Goal: Information Seeking & Learning: Learn about a topic

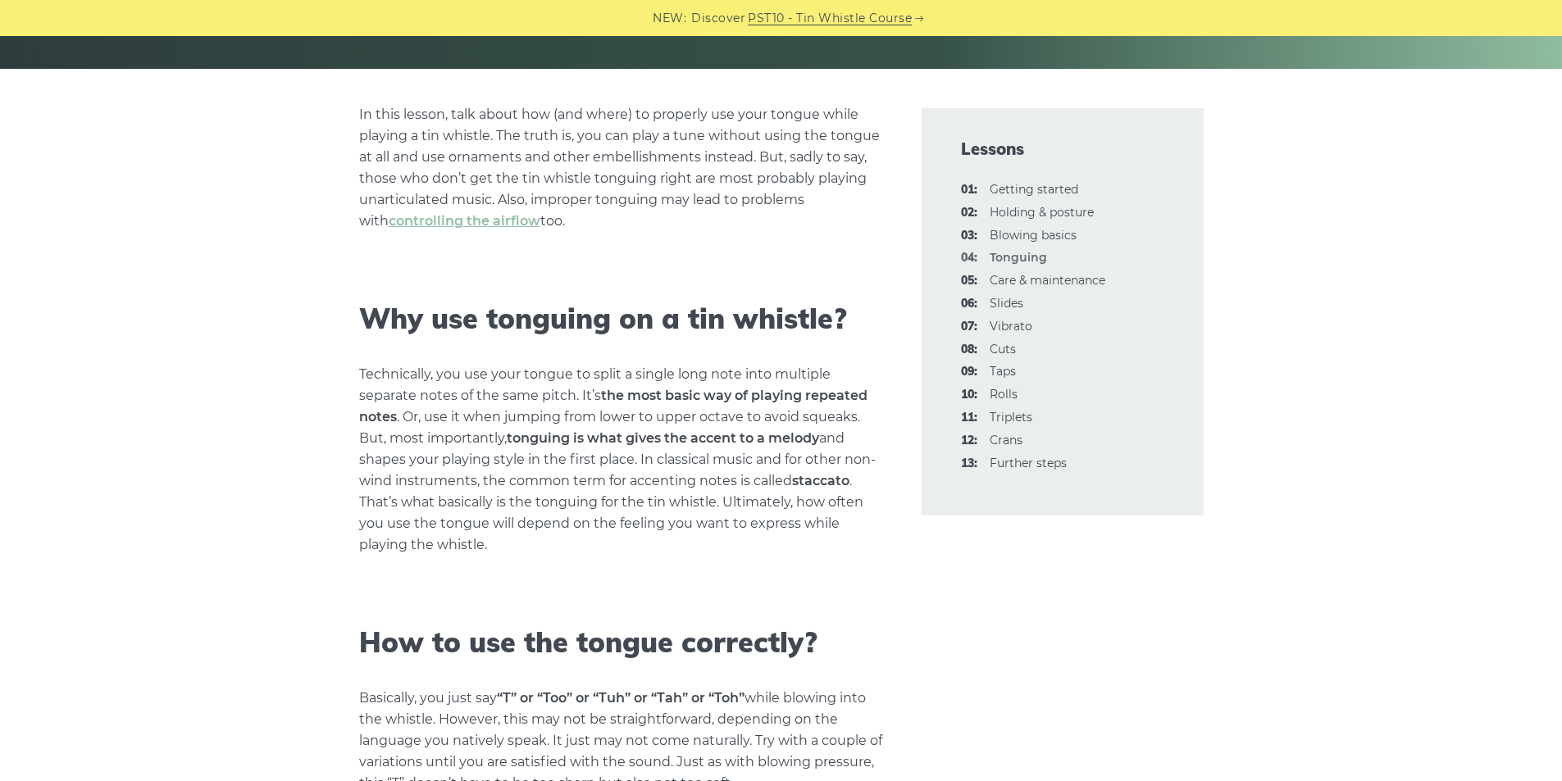
scroll to position [362, 0]
click at [1000, 351] on link "08: Cuts" at bounding box center [1003, 348] width 26 height 15
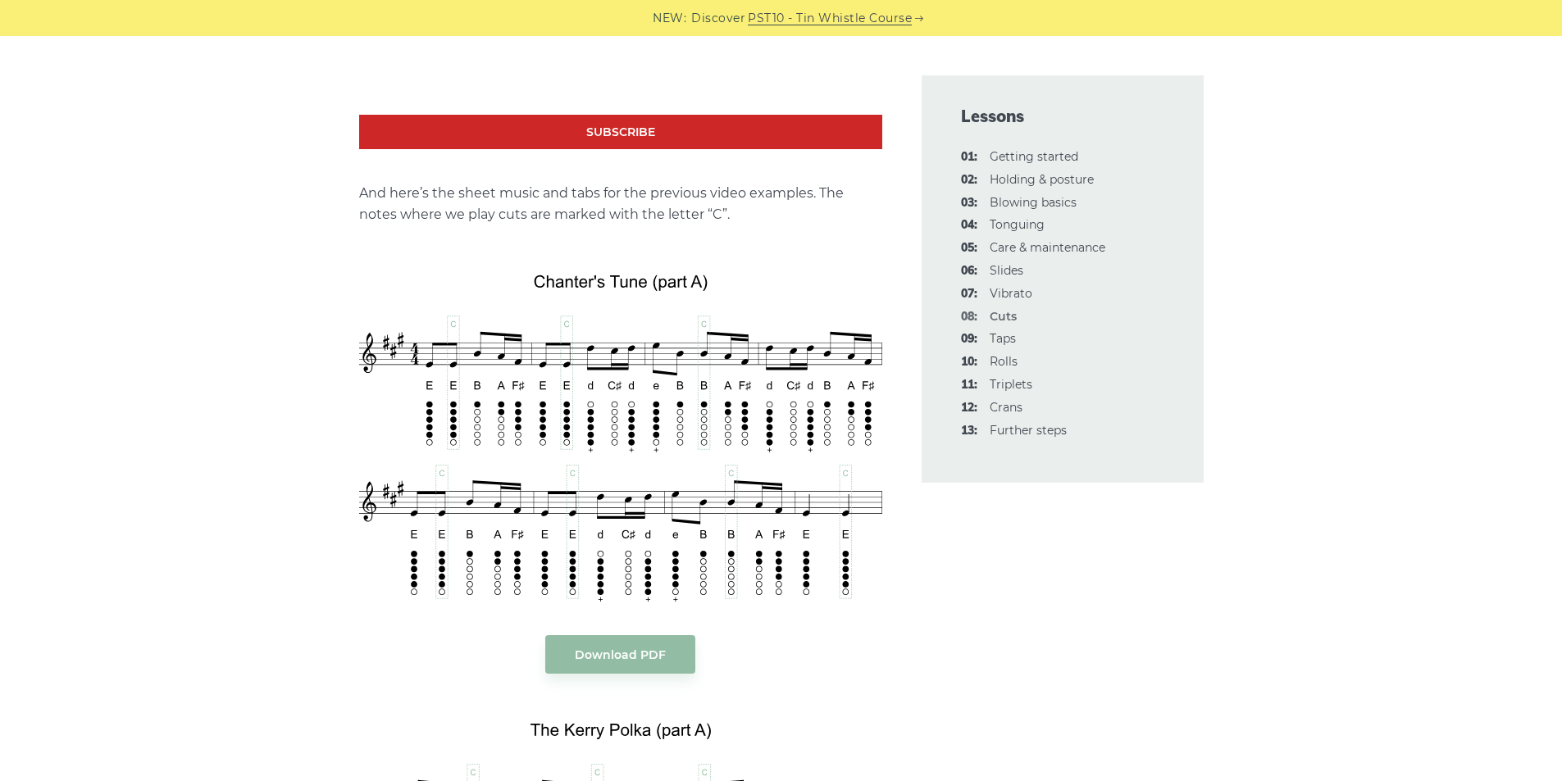
scroll to position [2672, 0]
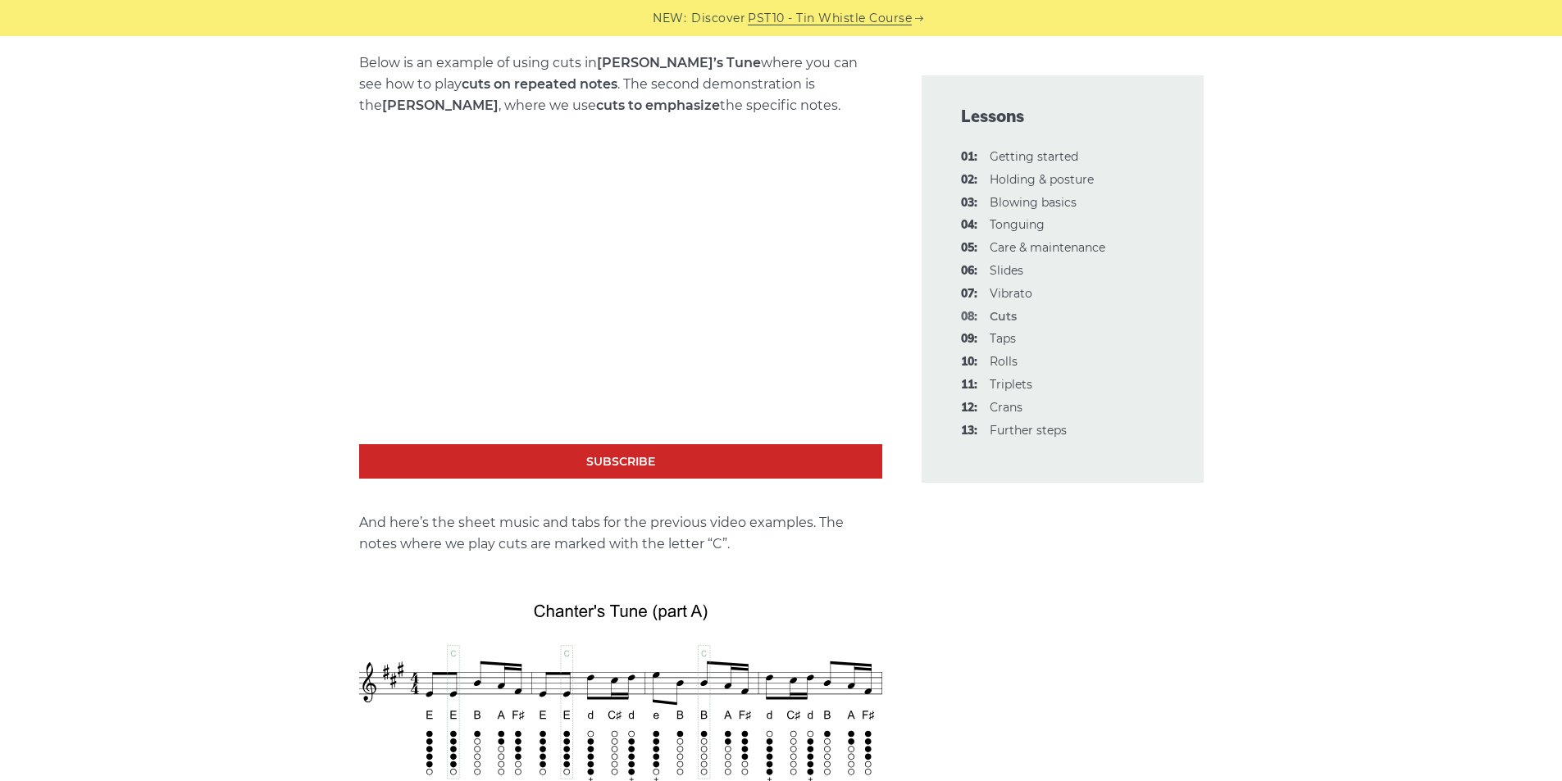
click at [1000, 344] on link "09: Taps" at bounding box center [1003, 338] width 26 height 15
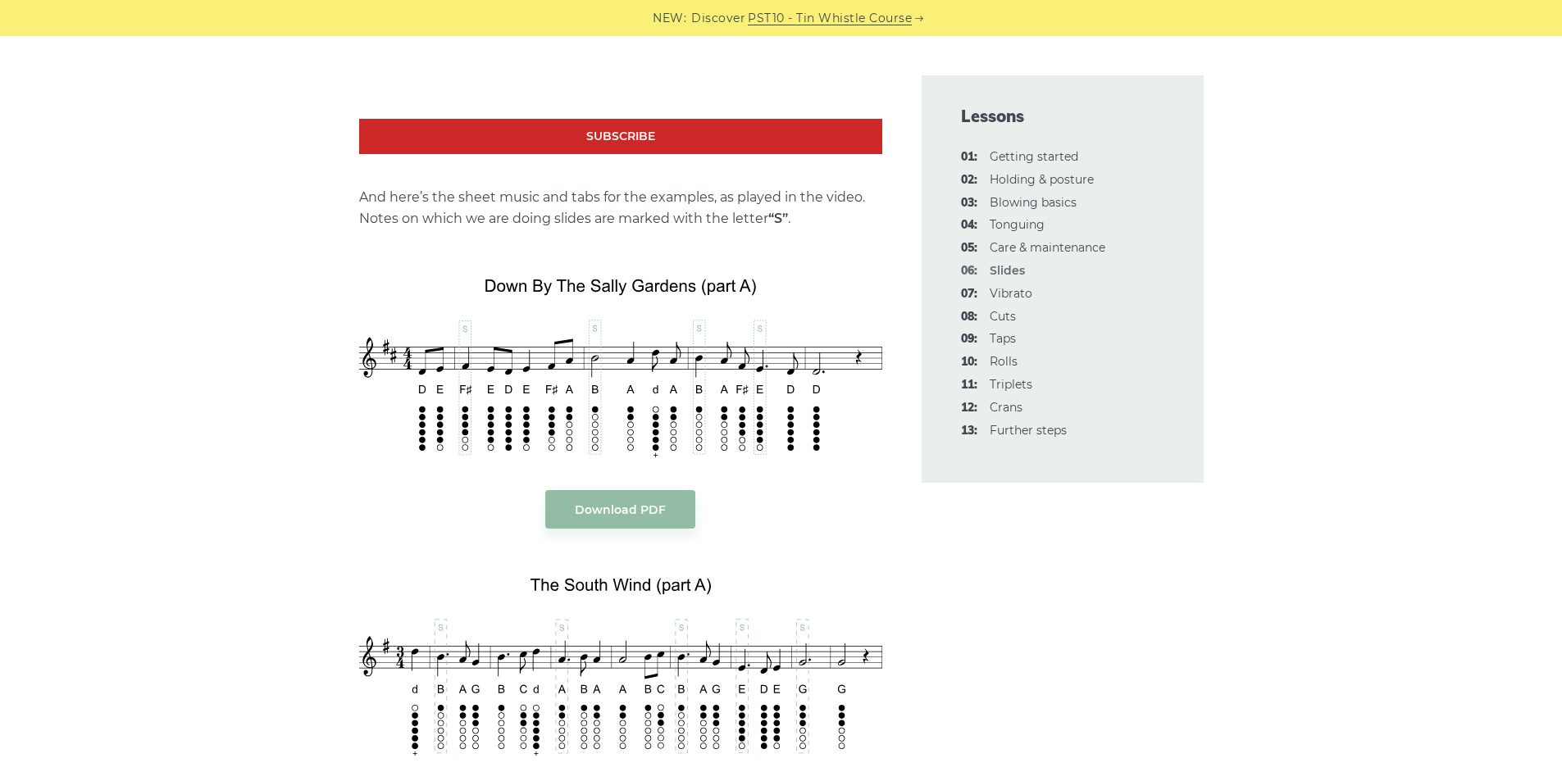
scroll to position [1761, 0]
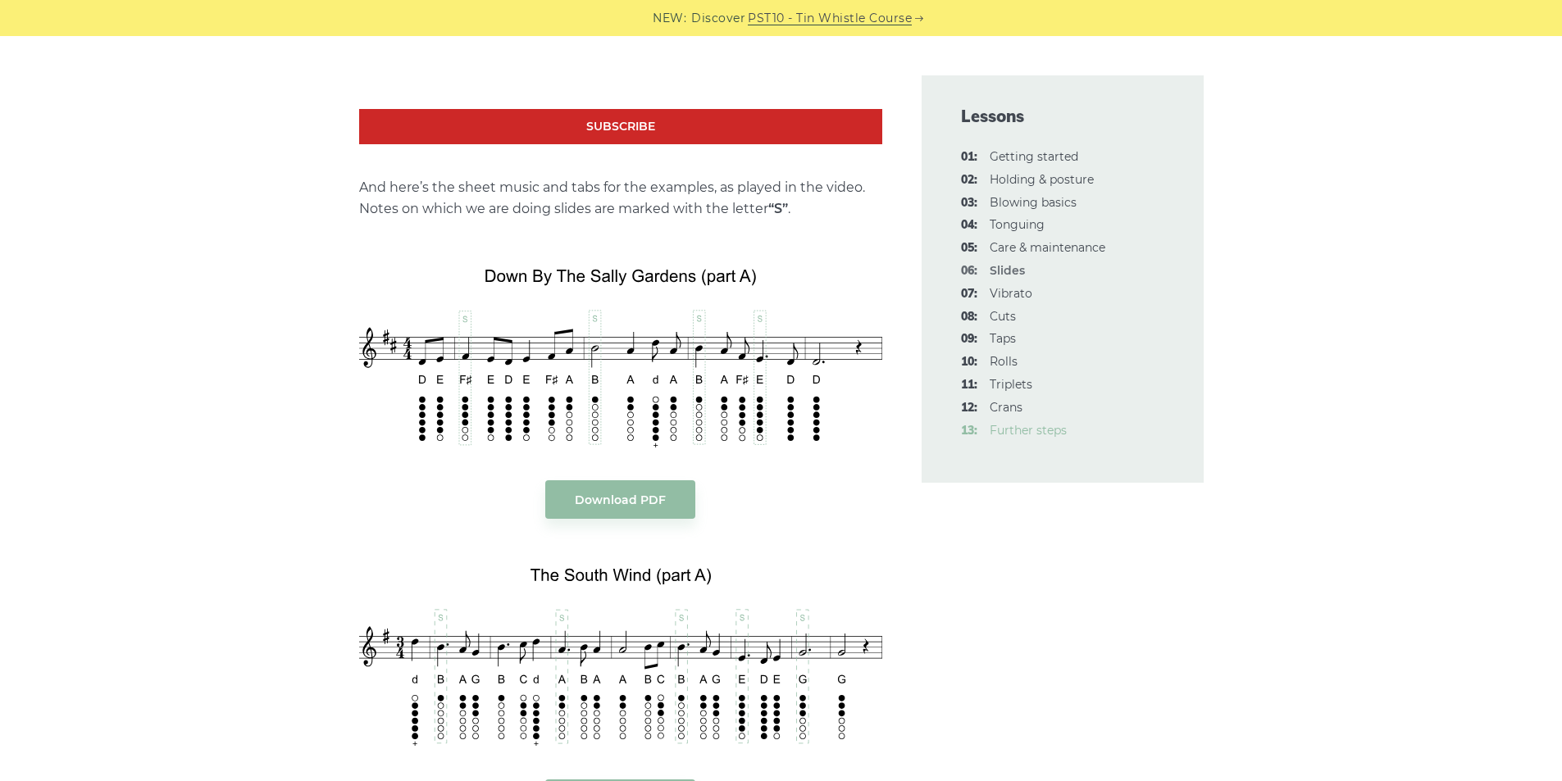
click at [1009, 437] on link "13: Further steps" at bounding box center [1028, 430] width 77 height 15
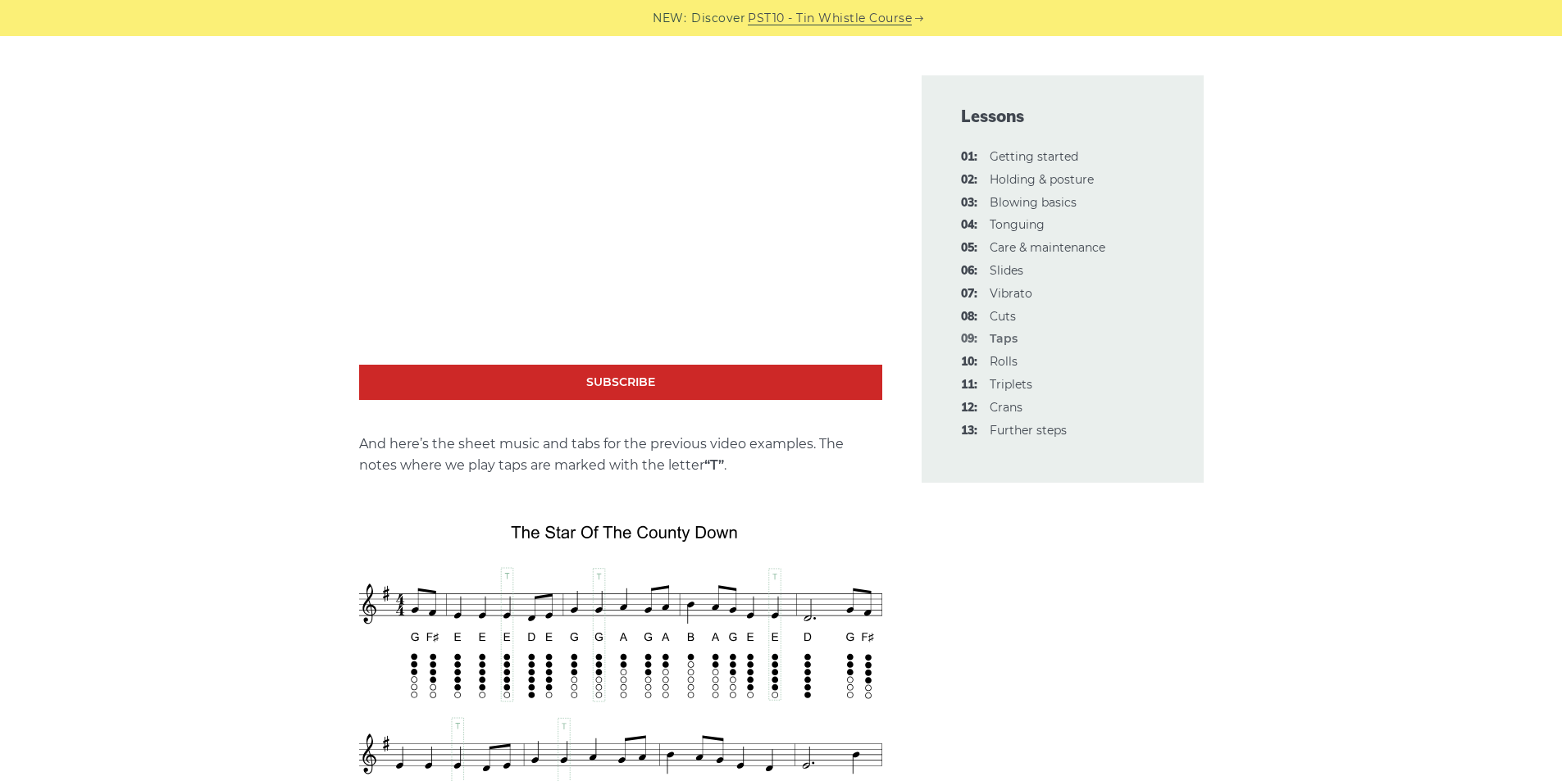
scroll to position [2455, 0]
click at [202, 324] on div "In this lesson, we will learn the tap, a very simple tin whistle (penny whistle…" at bounding box center [781, 731] width 1562 height 5432
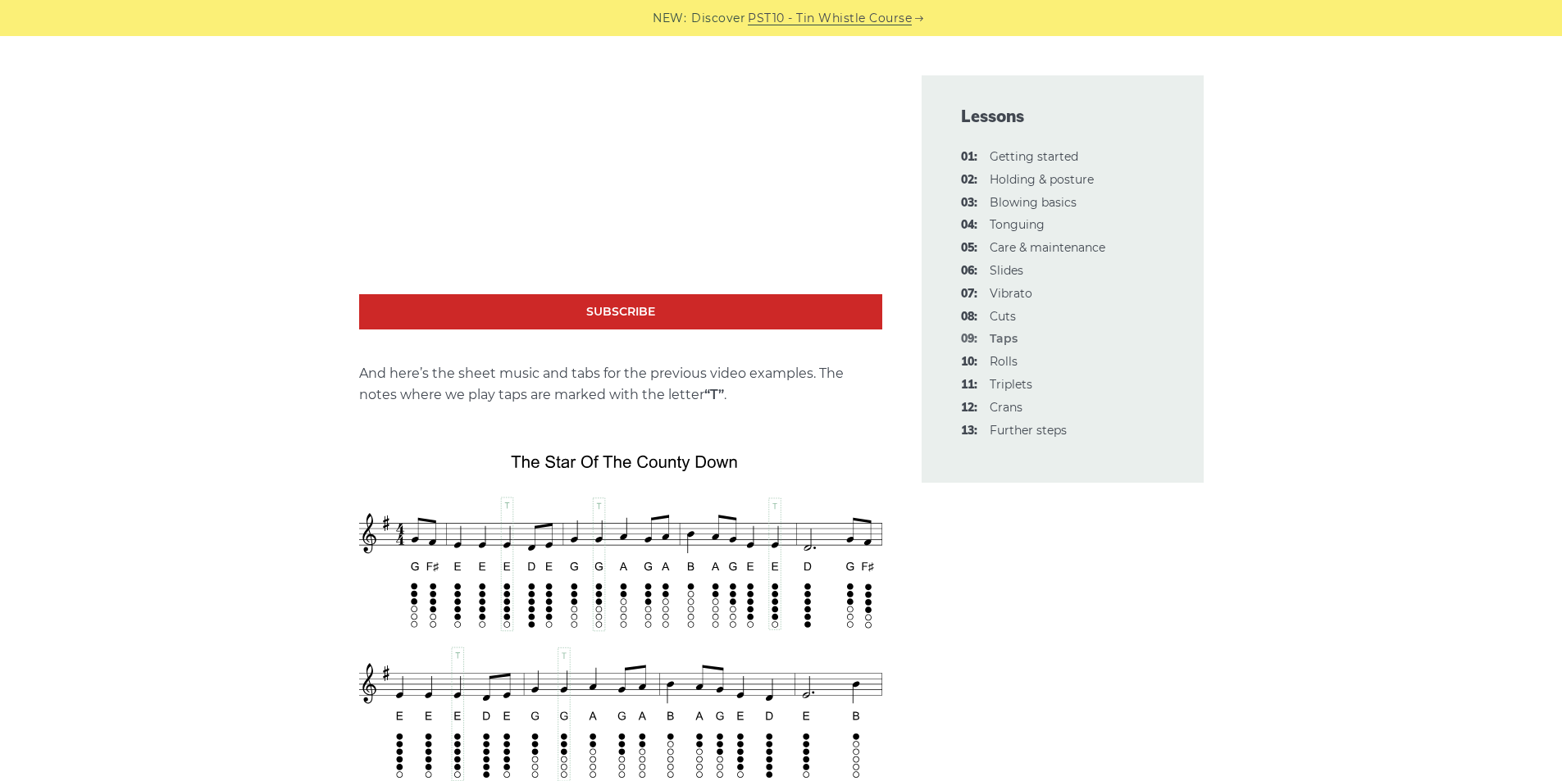
scroll to position [2522, 0]
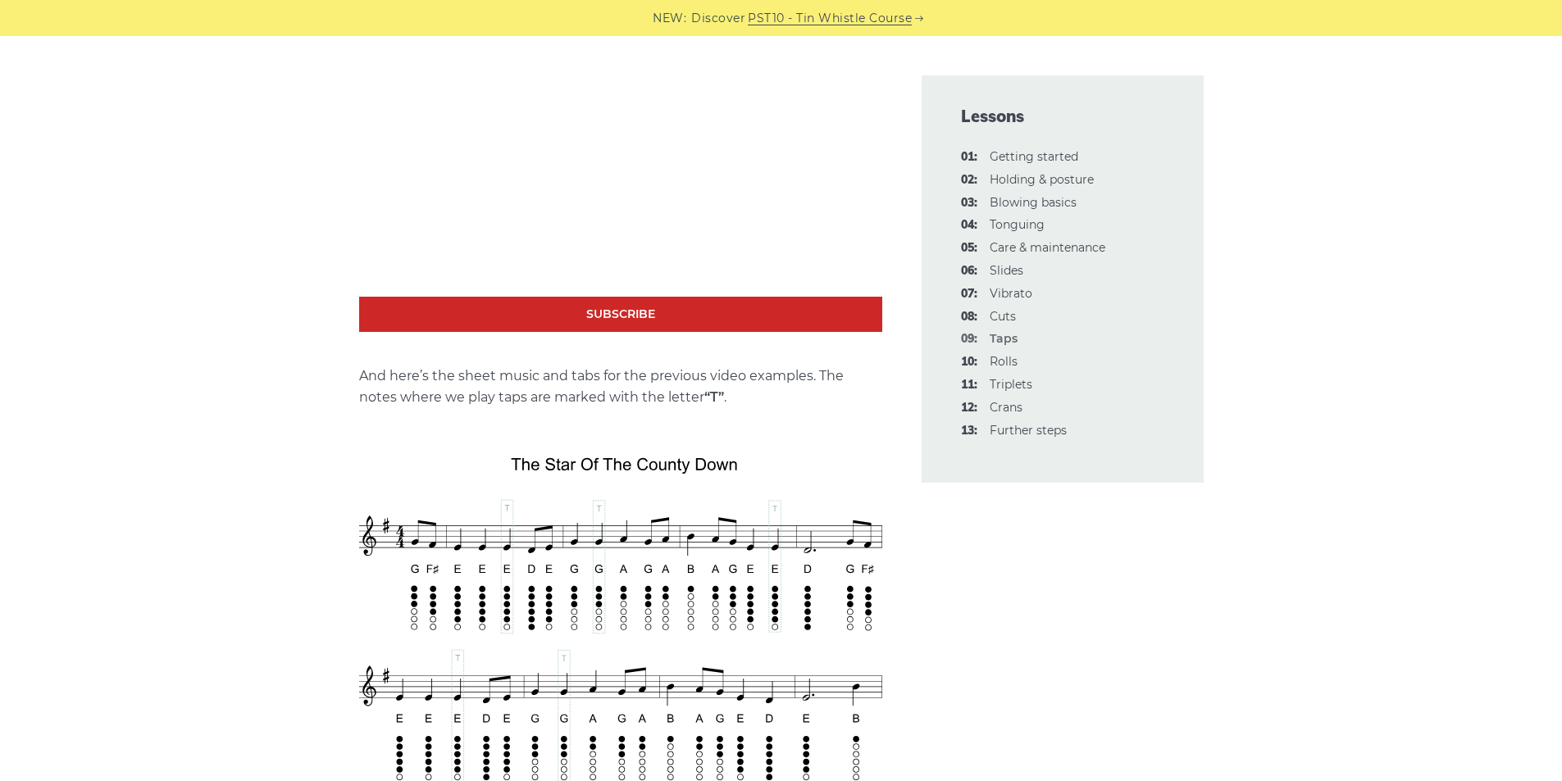
click at [226, 326] on div "In this lesson, we will learn the tap, a very simple tin whistle (penny whistle…" at bounding box center [781, 664] width 1562 height 5432
click at [235, 318] on div "In this lesson, we will learn the tap, a very simple tin whistle (penny whistle…" at bounding box center [781, 664] width 1562 height 5432
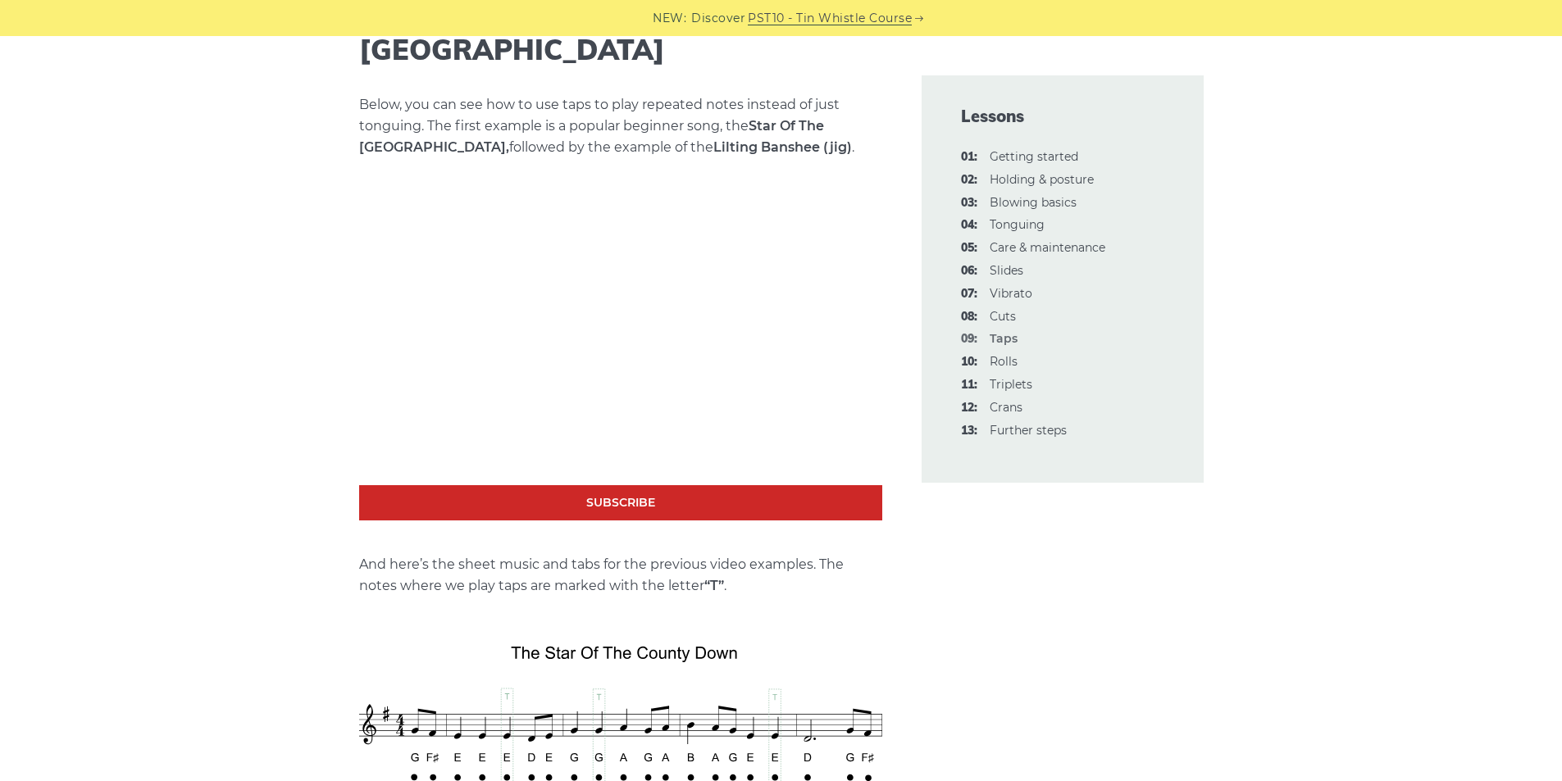
scroll to position [2329, 0]
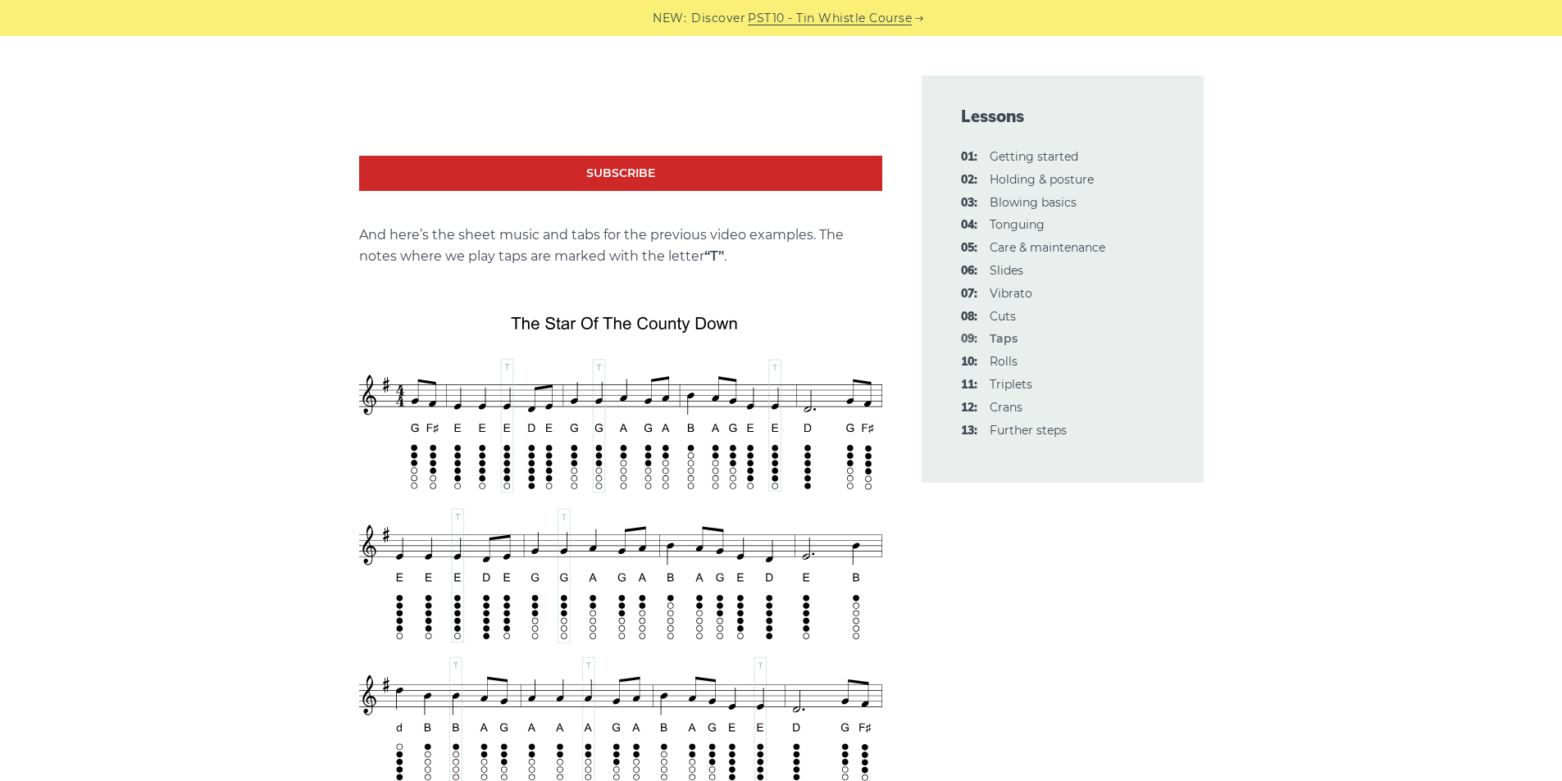
scroll to position [2662, 0]
click at [1011, 355] on link "10: Rolls" at bounding box center [1004, 361] width 28 height 15
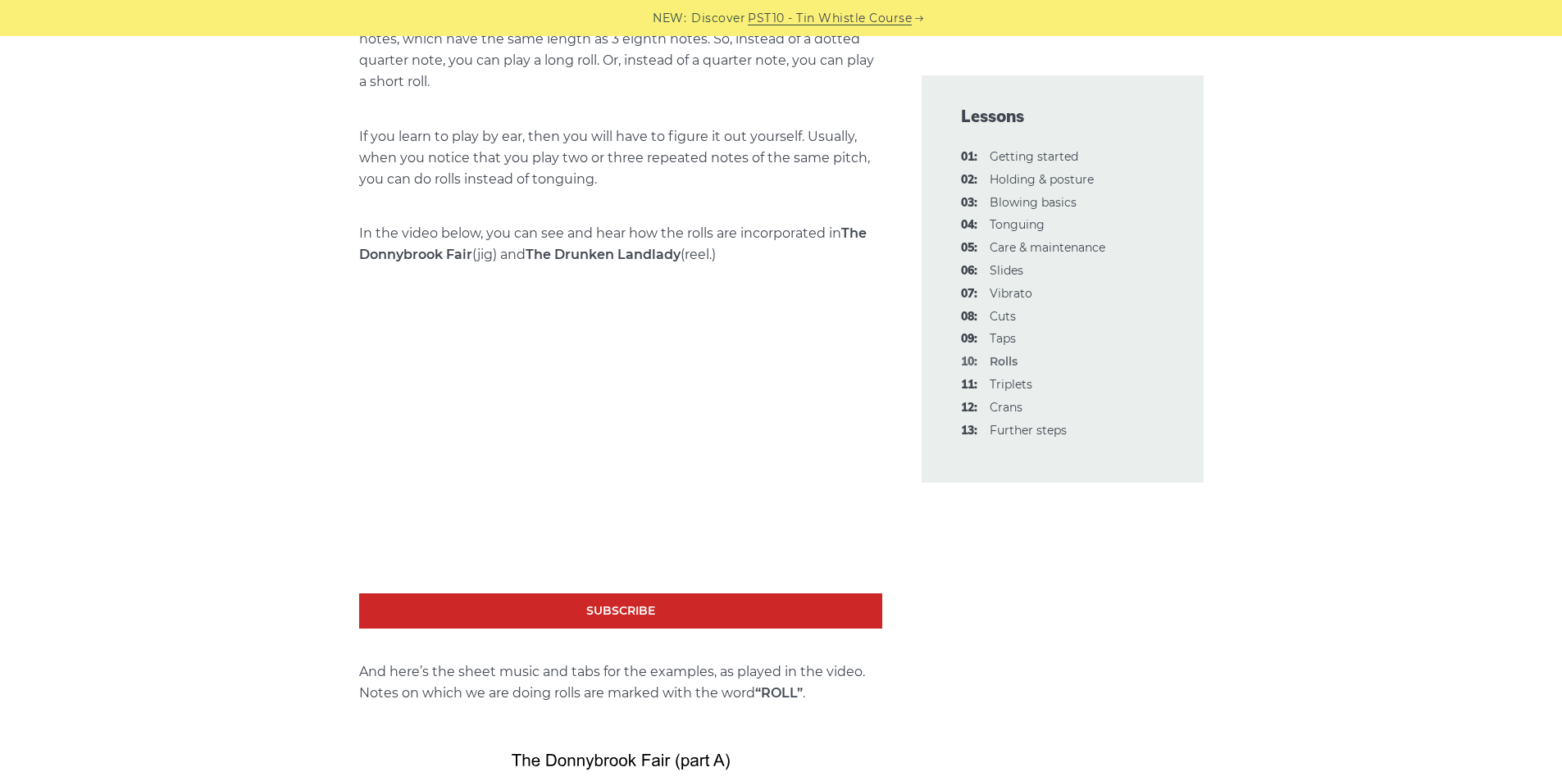
scroll to position [2127, 0]
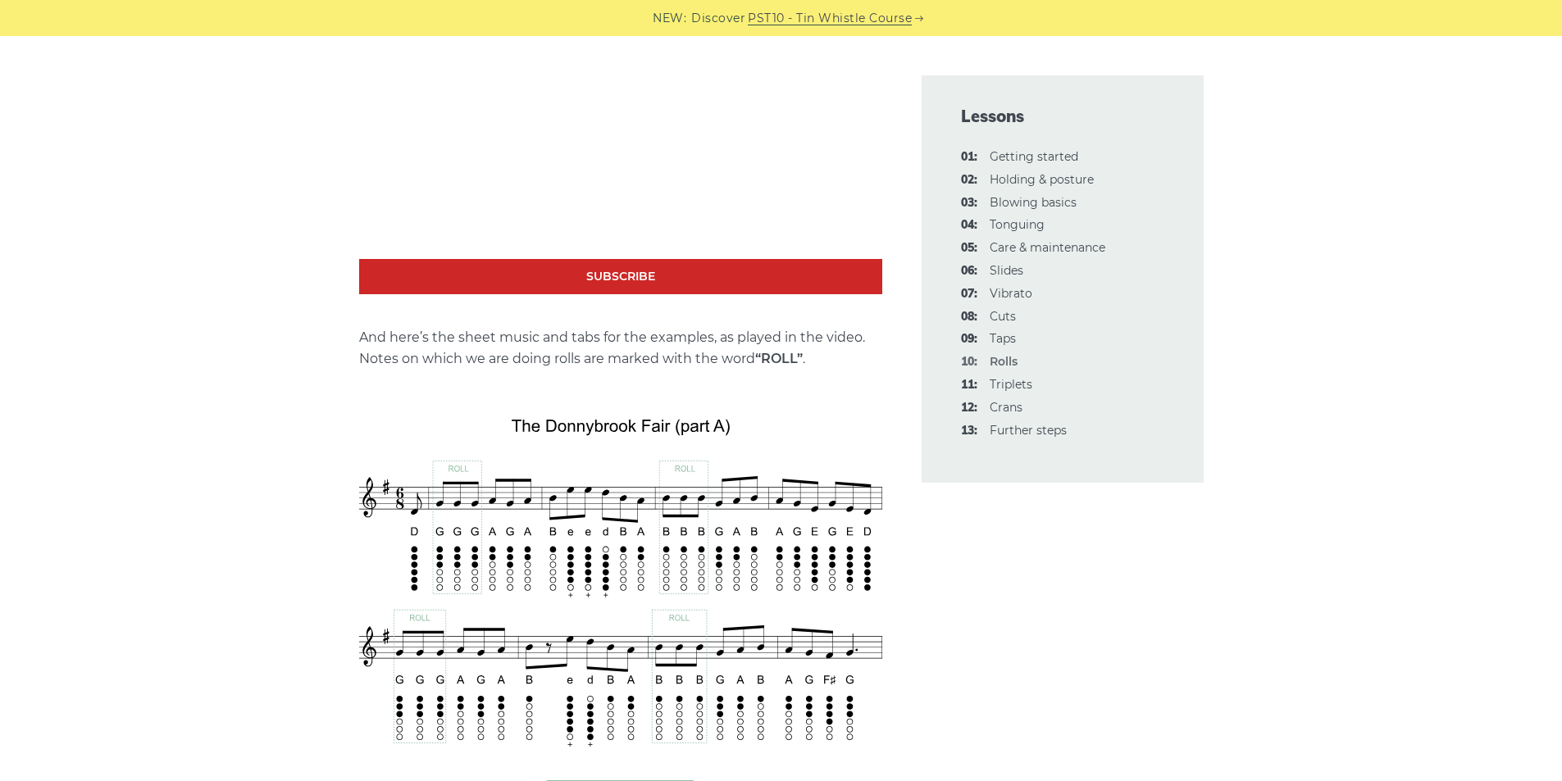
scroll to position [2463, 0]
click at [275, 529] on div "In this lesson, we’ll learn how to do one of the most characteristic tin whistl…" at bounding box center [781, 632] width 1562 height 5250
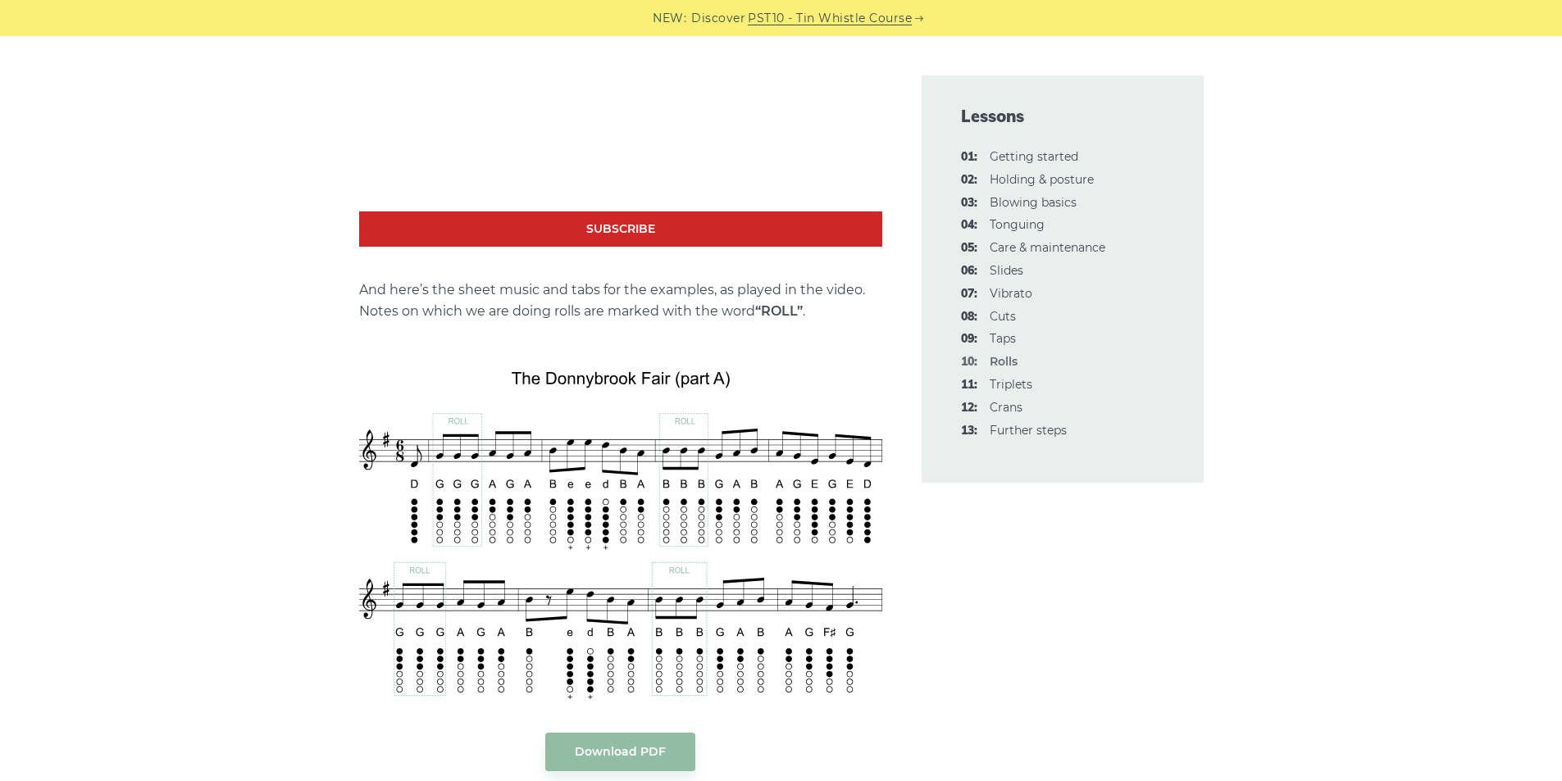
scroll to position [2511, 0]
click at [1018, 228] on link "04: Tonguing" at bounding box center [1017, 224] width 55 height 15
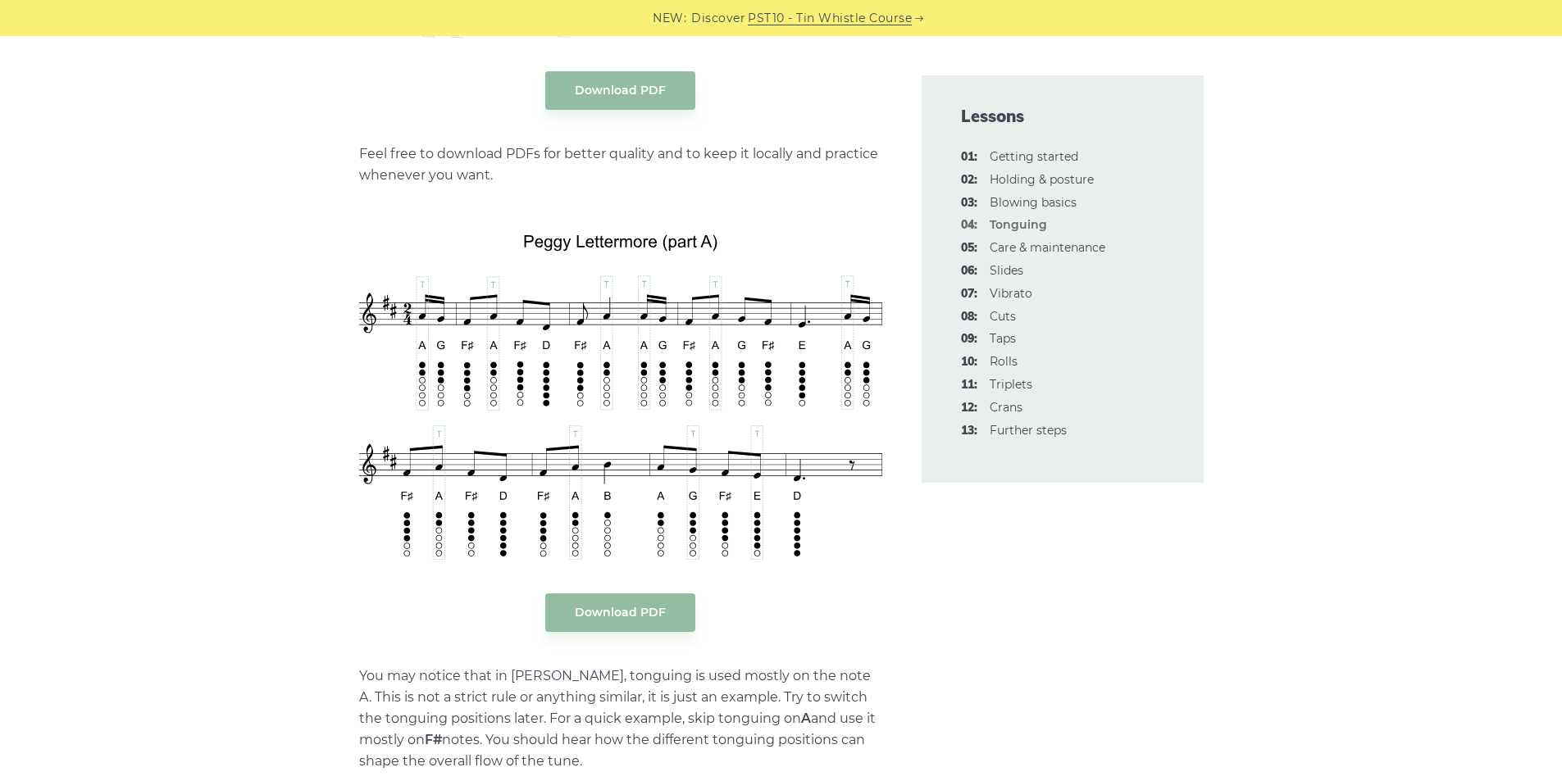
scroll to position [3593, 0]
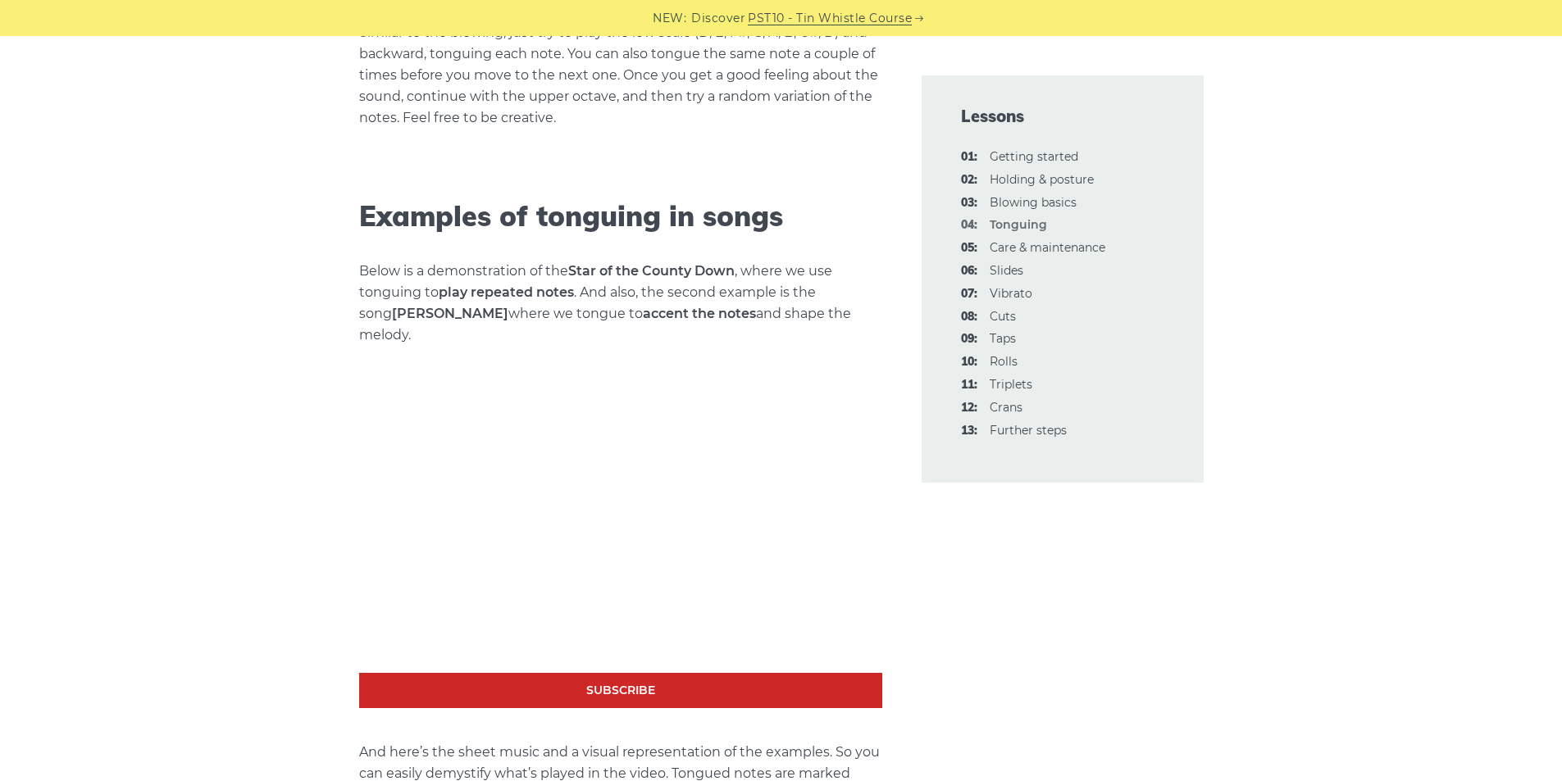
scroll to position [2071, 0]
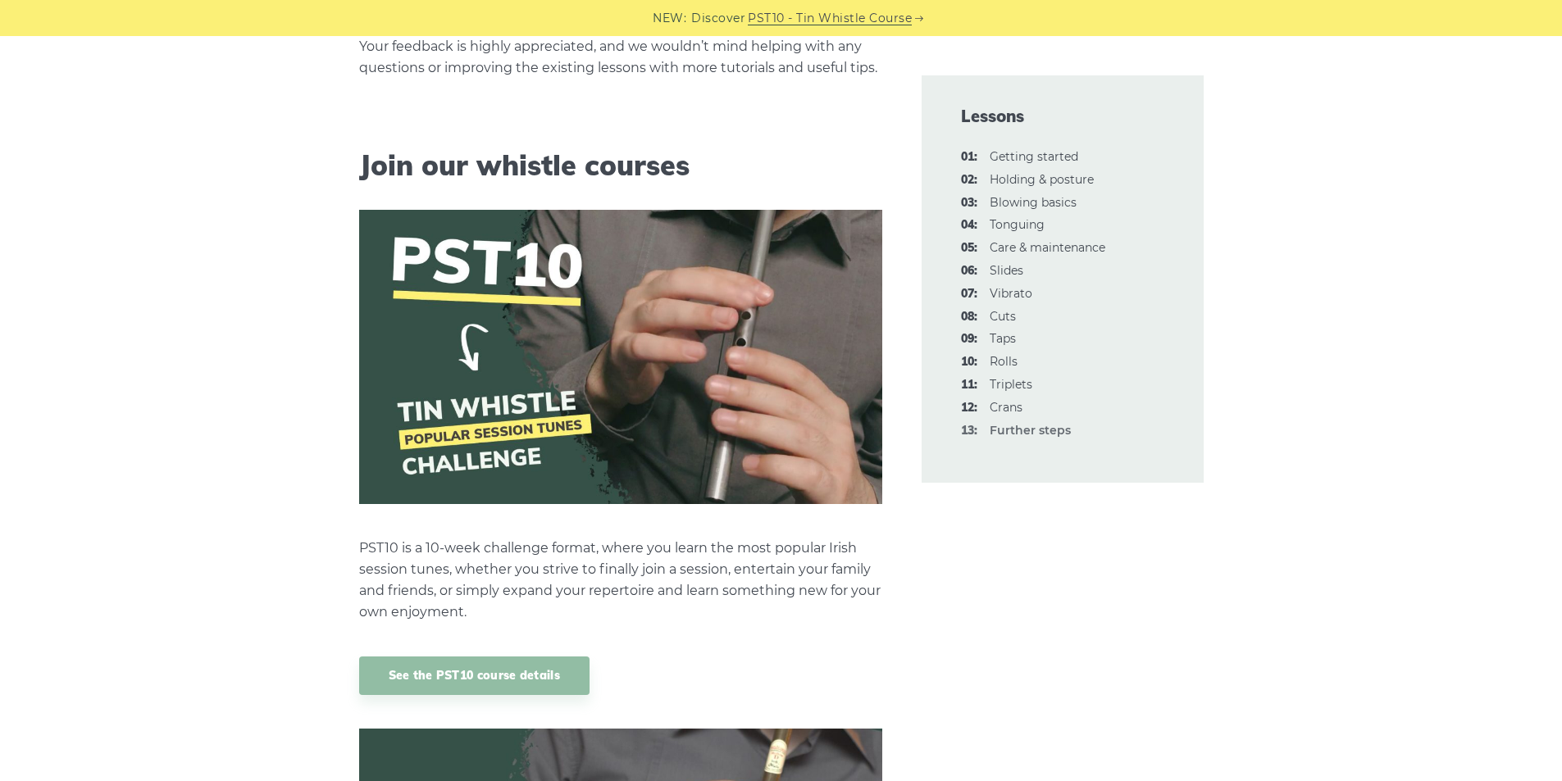
scroll to position [789, 0]
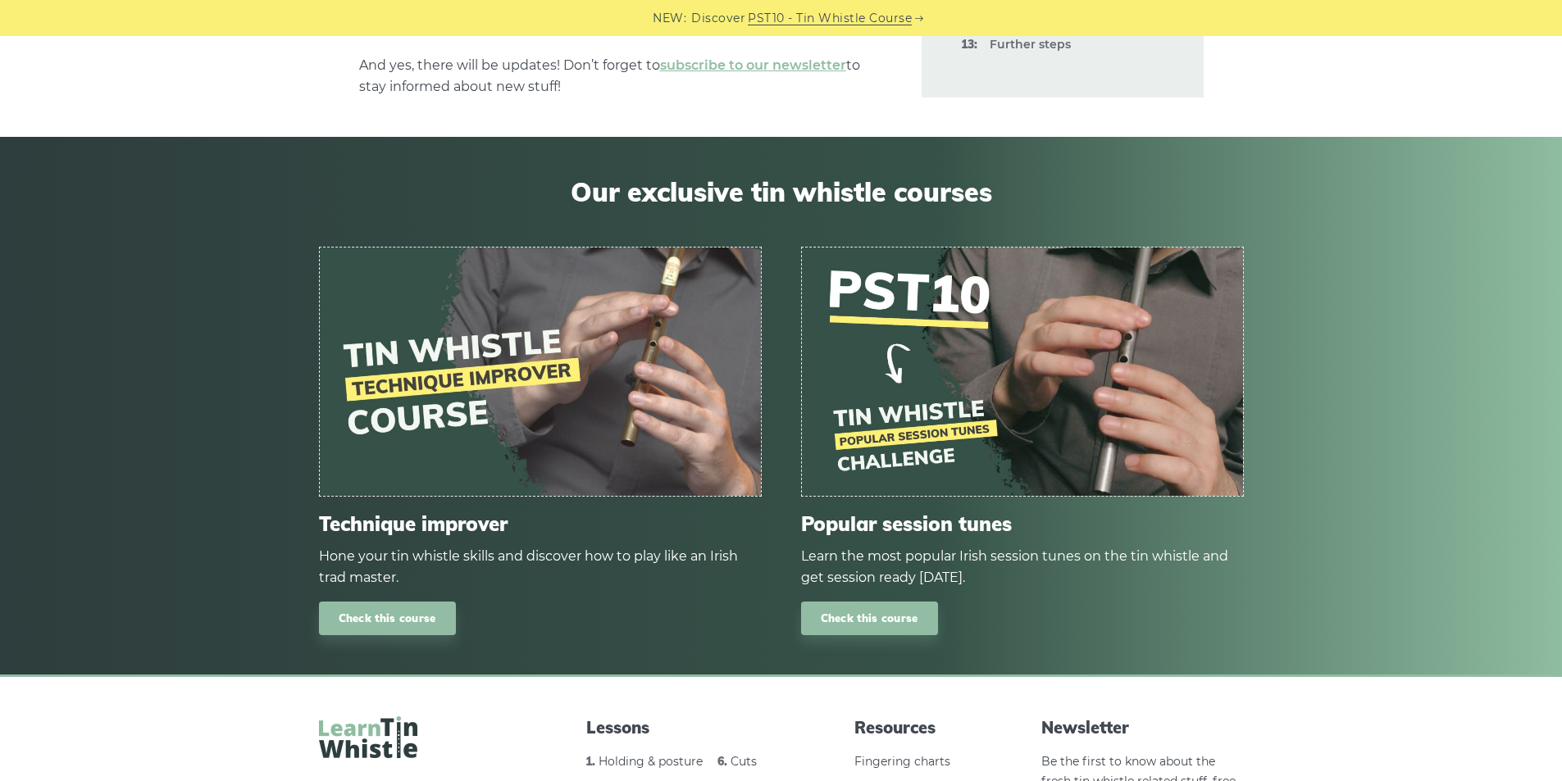
scroll to position [3281, 0]
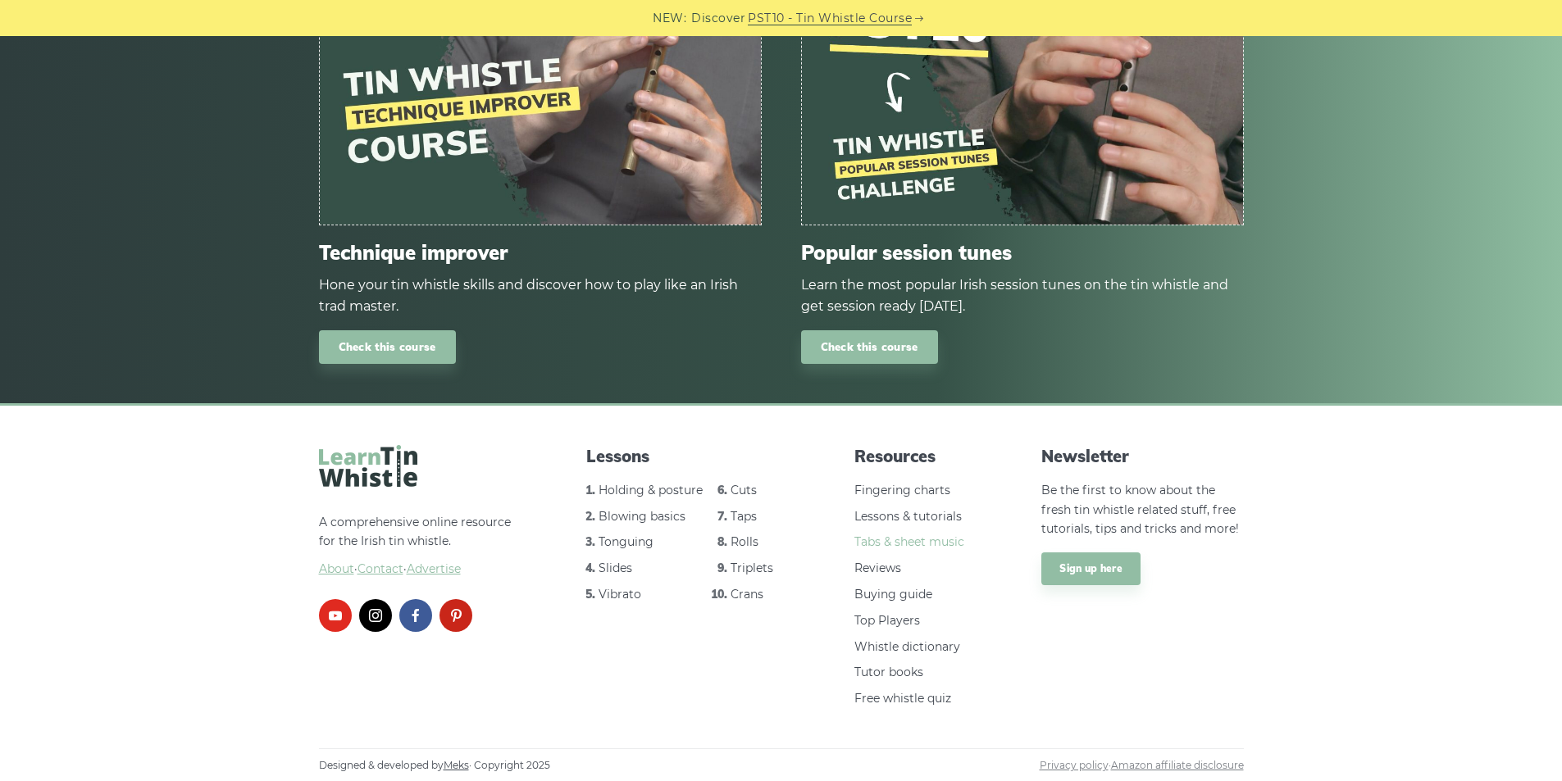
click at [887, 548] on link "Tabs & sheet music" at bounding box center [909, 542] width 110 height 15
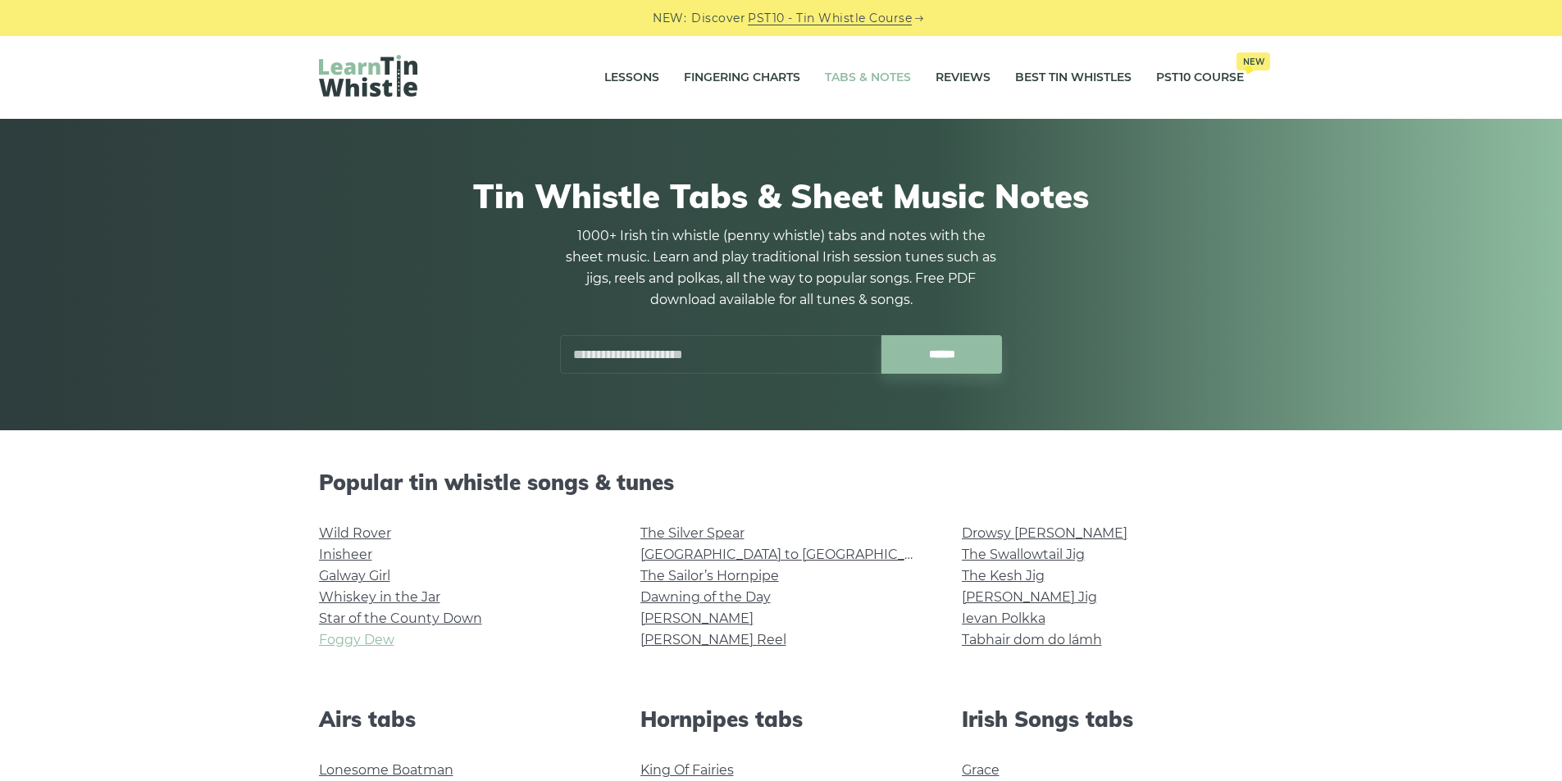
click at [358, 642] on link "Foggy Dew" at bounding box center [356, 640] width 75 height 16
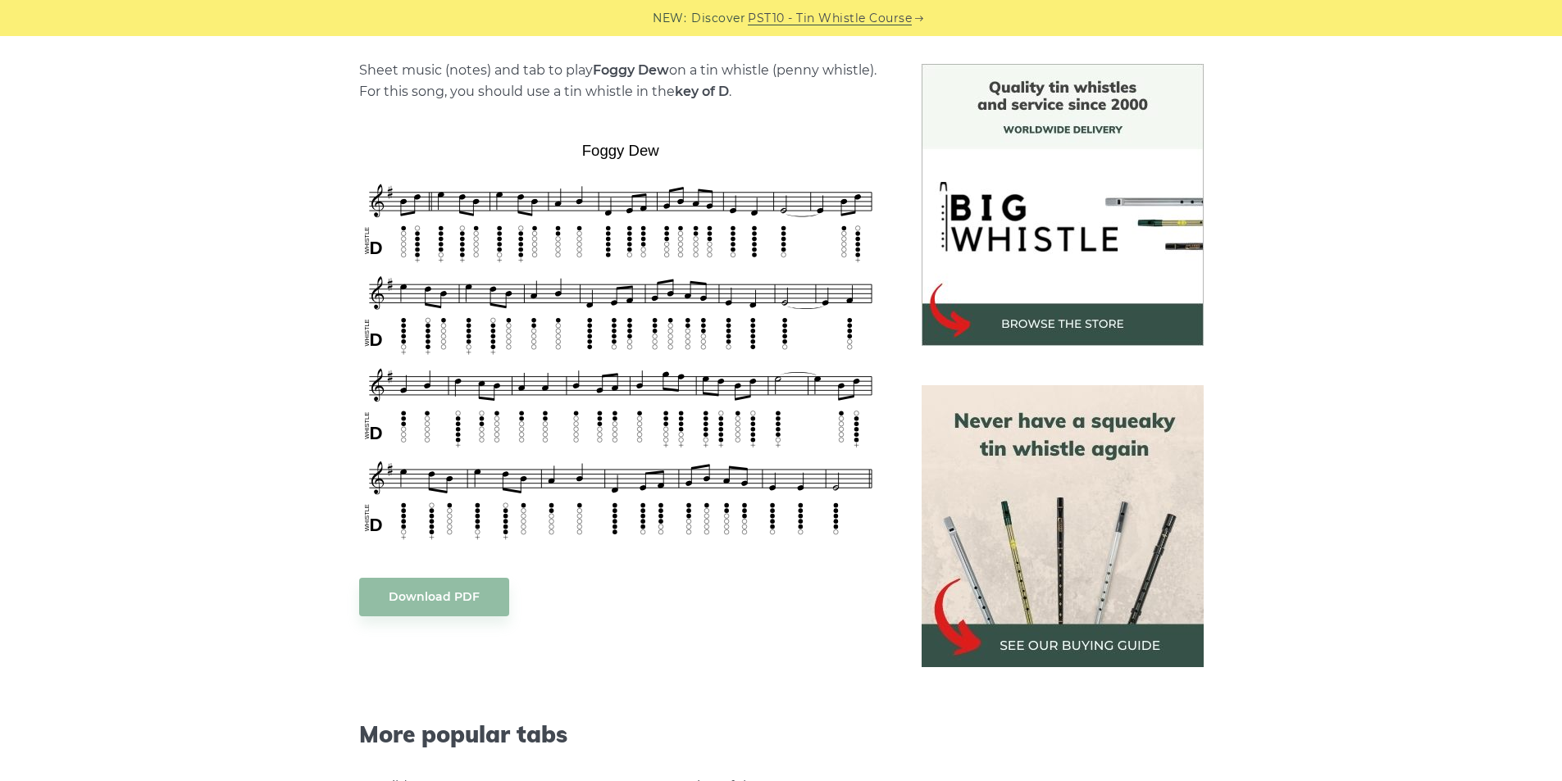
scroll to position [408, 0]
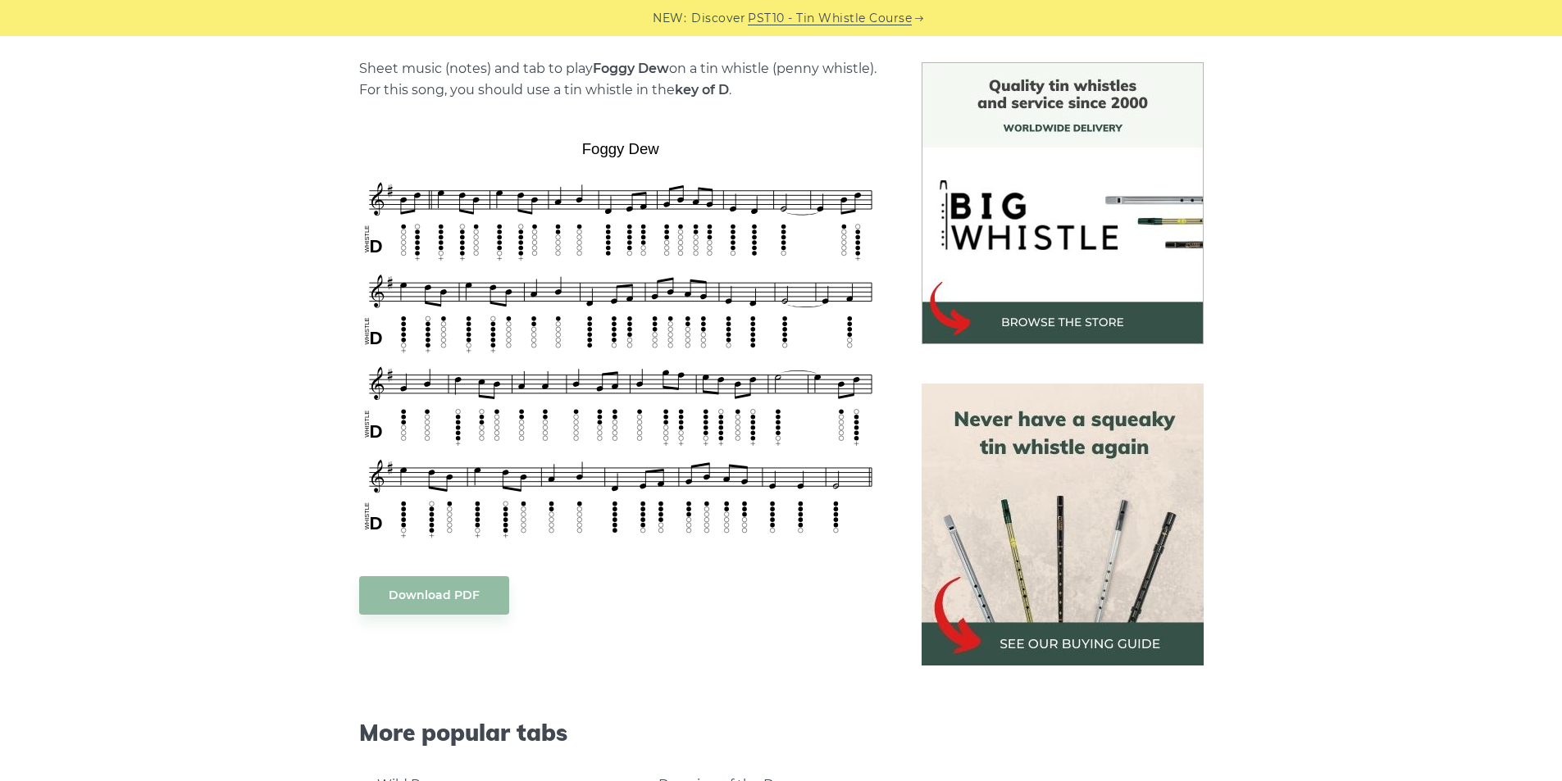
click at [245, 298] on div "Sheet music (notes) and tab to play Foggy Dew on a tin whistle ([PERSON_NAME] w…" at bounding box center [781, 609] width 1562 height 1095
click at [173, 353] on div "Sheet music (notes) and tab to play Foggy Dew on a tin whistle ([PERSON_NAME] w…" at bounding box center [781, 609] width 1562 height 1095
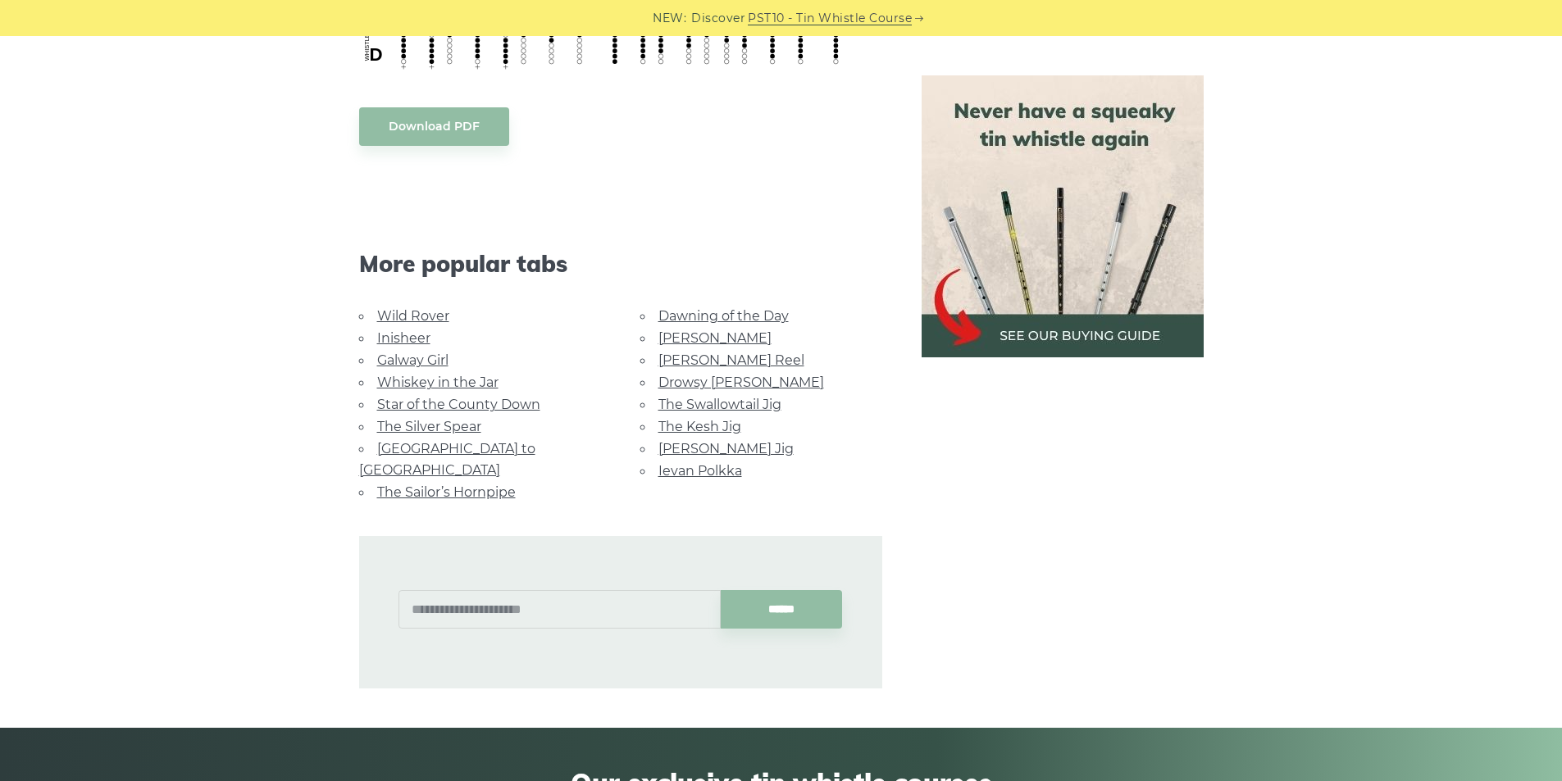
scroll to position [876, 0]
click at [245, 468] on div "Sheet music (notes) and tab to play Foggy Dew on a tin whistle ([PERSON_NAME] w…" at bounding box center [781, 141] width 1562 height 1095
click at [699, 217] on div "More popular tabs" at bounding box center [620, 243] width 563 height 126
click at [433, 388] on link "Whiskey in the Jar" at bounding box center [437, 384] width 121 height 16
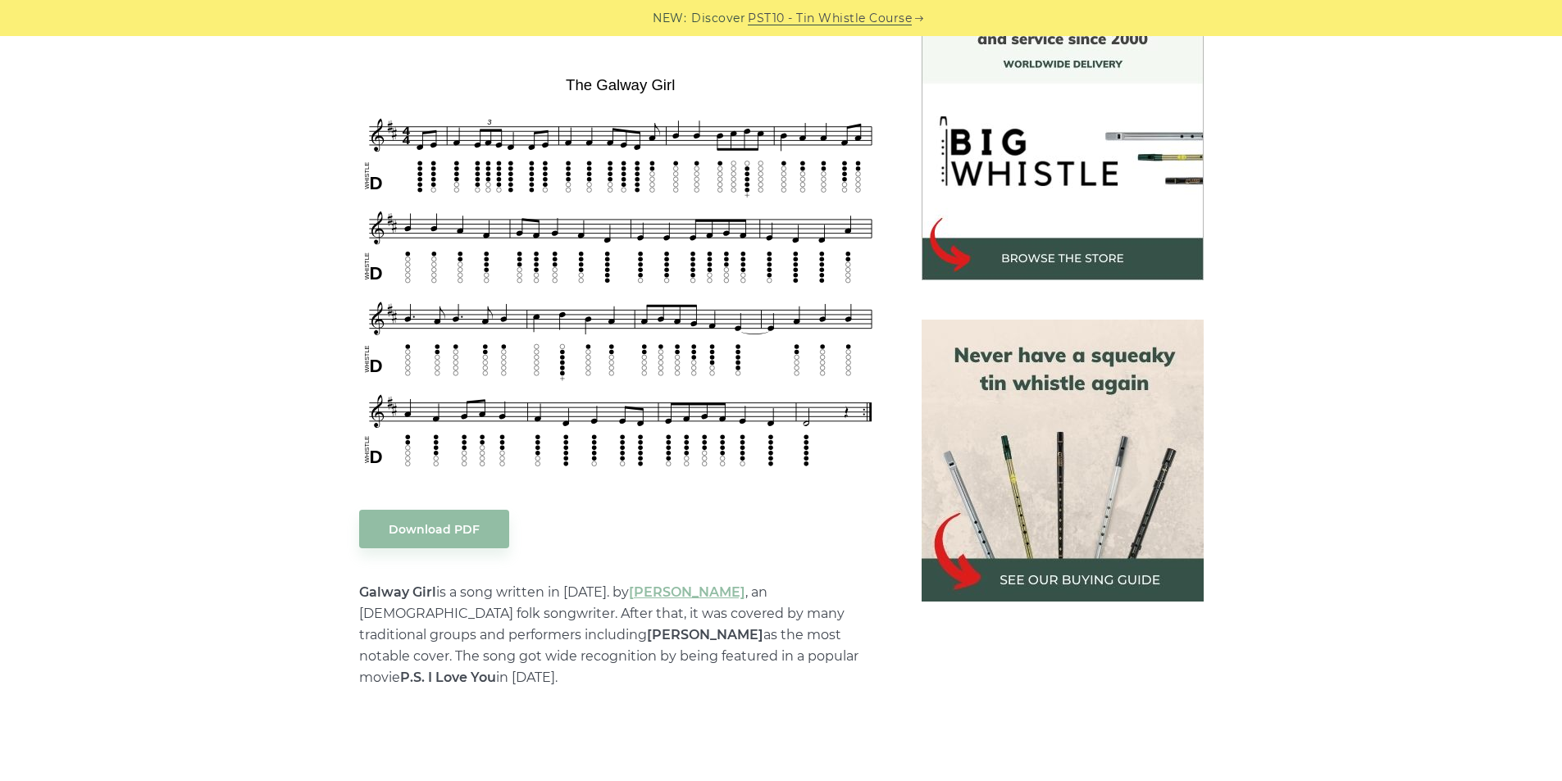
scroll to position [472, 0]
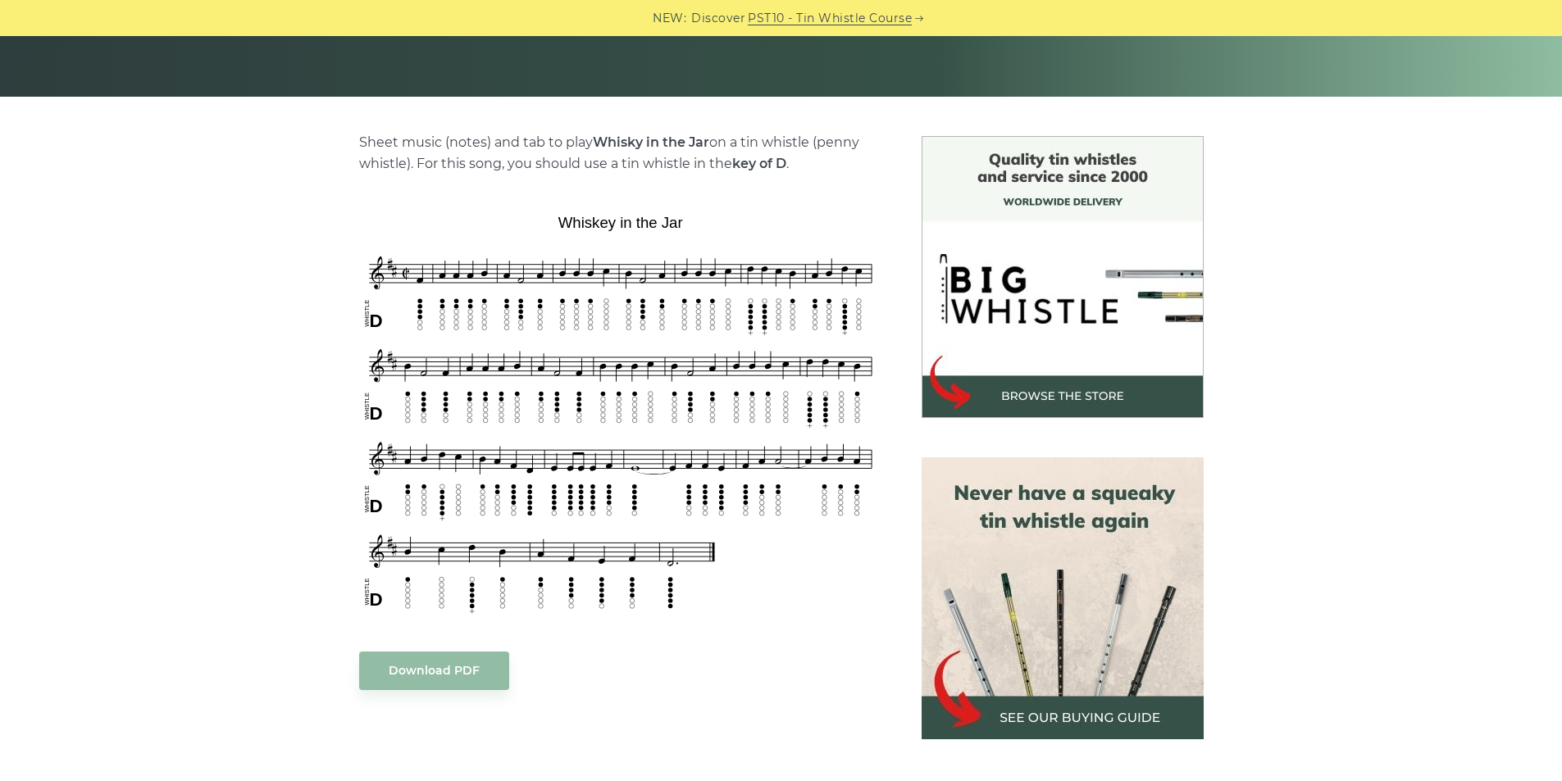
scroll to position [335, 0]
